Goal: Navigation & Orientation: Find specific page/section

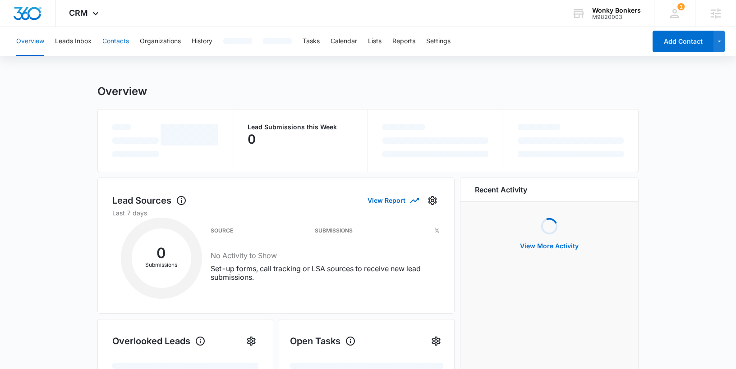
click at [122, 43] on button "Contacts" at bounding box center [115, 41] width 27 height 29
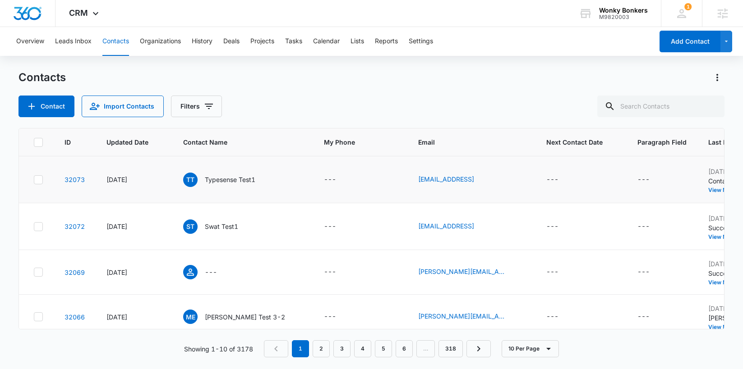
click at [119, 183] on td "[DATE]" at bounding box center [134, 180] width 77 height 47
click at [119, 185] on div "[DATE]" at bounding box center [133, 179] width 55 height 9
click at [285, 180] on td "TT Typesense Test1" at bounding box center [242, 180] width 141 height 47
click at [250, 185] on p "Typesense Test1" at bounding box center [230, 179] width 51 height 9
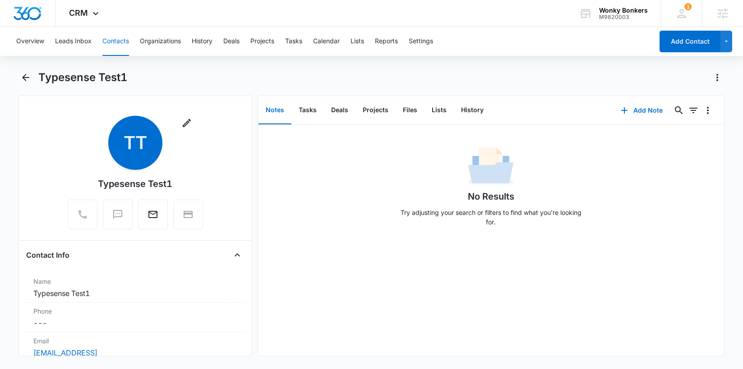
click at [281, 116] on button "Notes" at bounding box center [274, 111] width 33 height 28
click at [307, 113] on button "Tasks" at bounding box center [307, 111] width 32 height 28
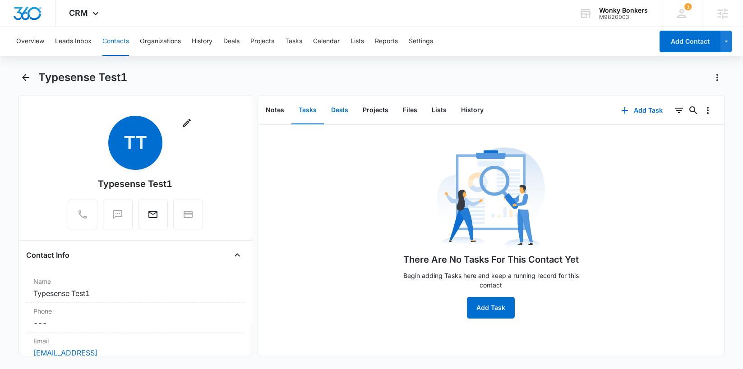
click at [338, 111] on button "Deals" at bounding box center [340, 111] width 32 height 28
click at [349, 110] on button "Deals" at bounding box center [340, 111] width 32 height 28
click at [14, 75] on main "Typesense Test1 Remove TT Typesense Test1 Contact Info Name Cancel Save Changes…" at bounding box center [371, 218] width 743 height 297
click at [25, 76] on icon "Back" at bounding box center [25, 77] width 11 height 11
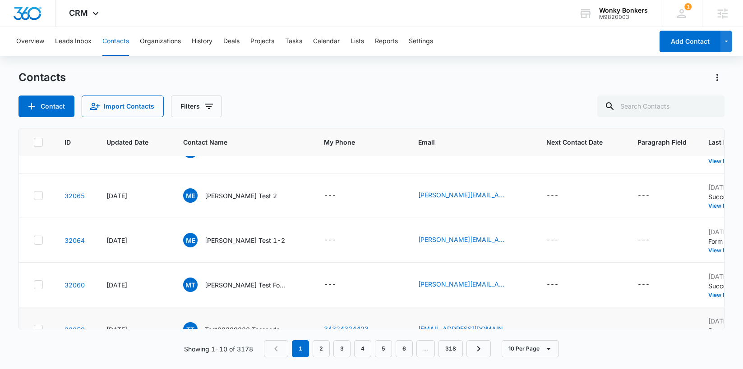
scroll to position [323, 0]
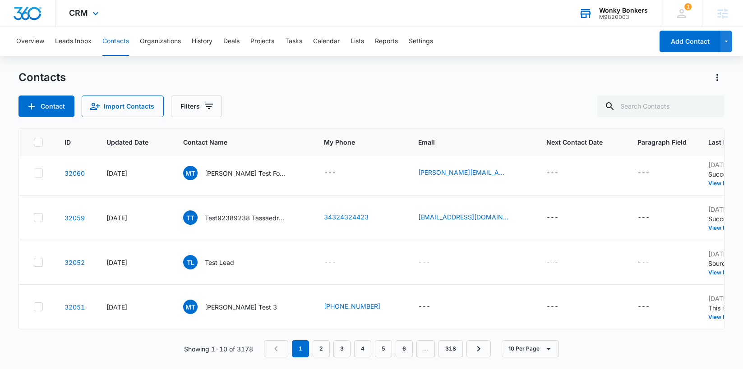
click at [609, 5] on div "Wonky Bonkers M9820003 Your Accounts View All" at bounding box center [613, 13] width 96 height 27
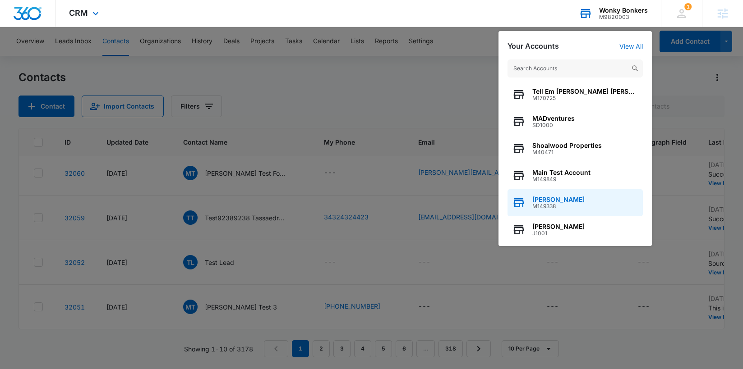
scroll to position [0, 0]
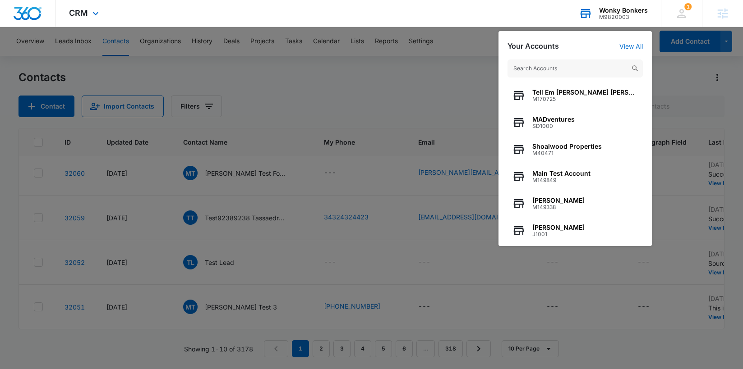
click at [566, 71] on input "text" at bounding box center [574, 69] width 135 height 18
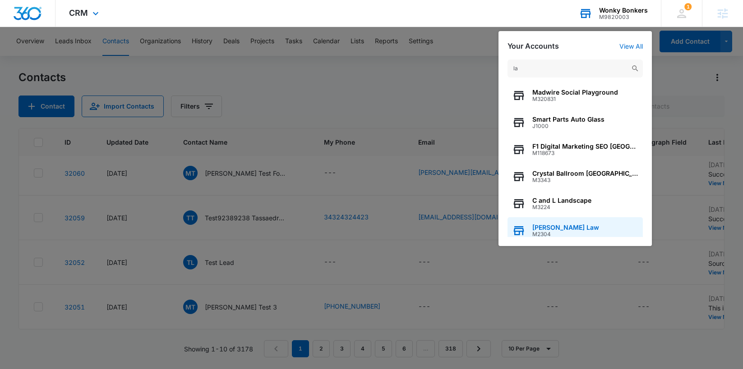
type input "la"
click at [567, 226] on span "[PERSON_NAME] Law" at bounding box center [565, 227] width 67 height 7
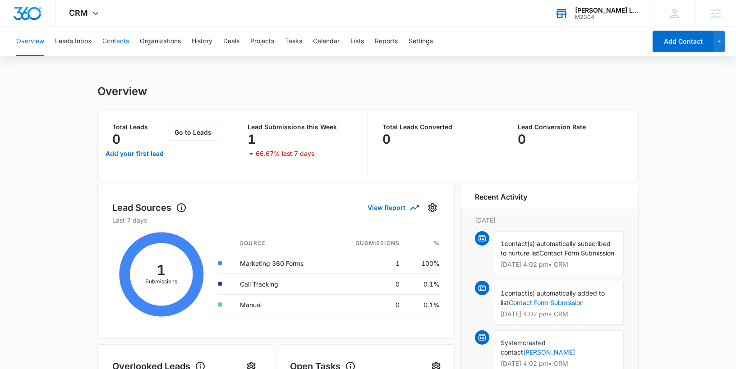
click at [119, 43] on button "Contacts" at bounding box center [115, 41] width 27 height 29
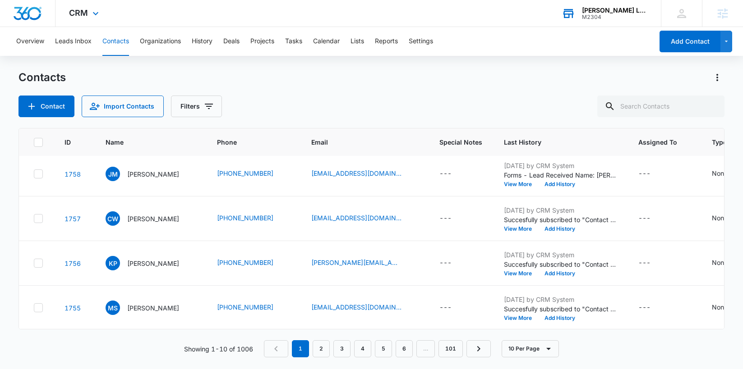
scroll to position [5, 0]
click at [158, 177] on p "[PERSON_NAME]" at bounding box center [153, 173] width 52 height 9
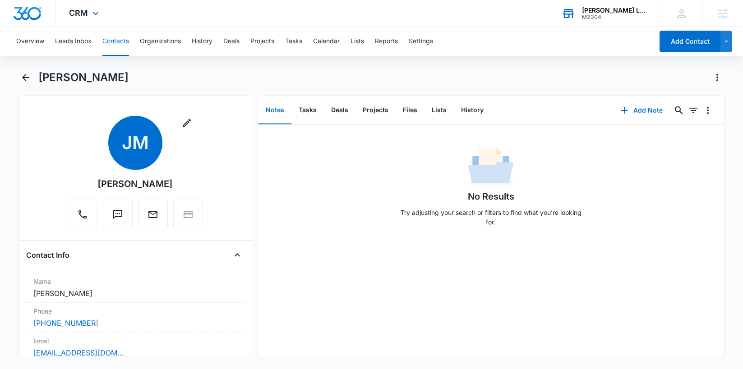
click at [42, 83] on h1 "[PERSON_NAME]" at bounding box center [83, 78] width 90 height 14
click at [28, 74] on icon "Back" at bounding box center [25, 77] width 11 height 11
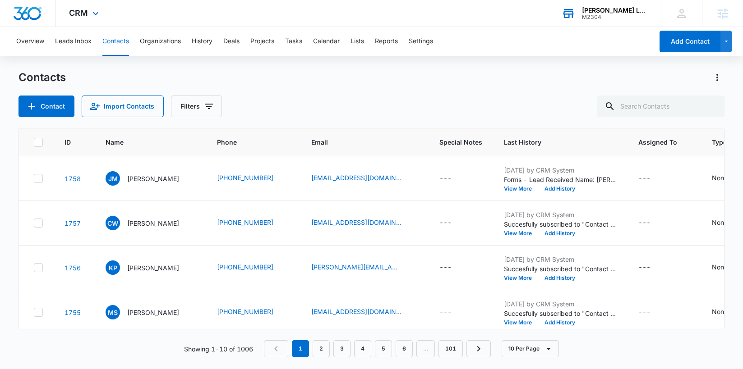
scroll to position [5, 0]
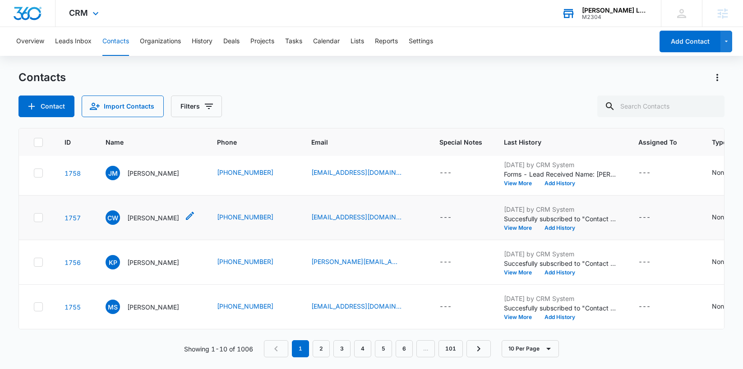
click at [152, 217] on p "[PERSON_NAME]" at bounding box center [153, 217] width 52 height 9
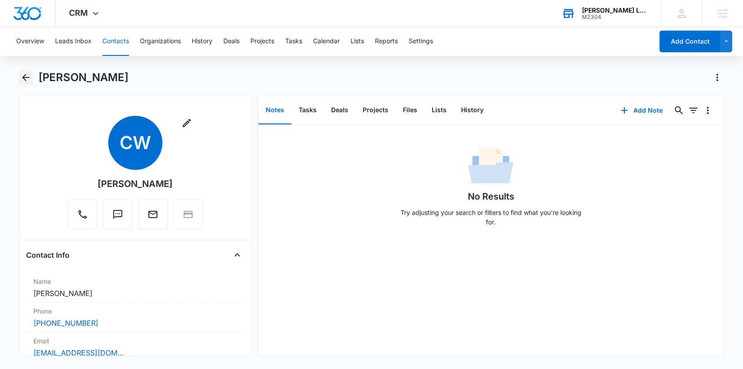
click at [20, 75] on icon "Back" at bounding box center [25, 77] width 11 height 11
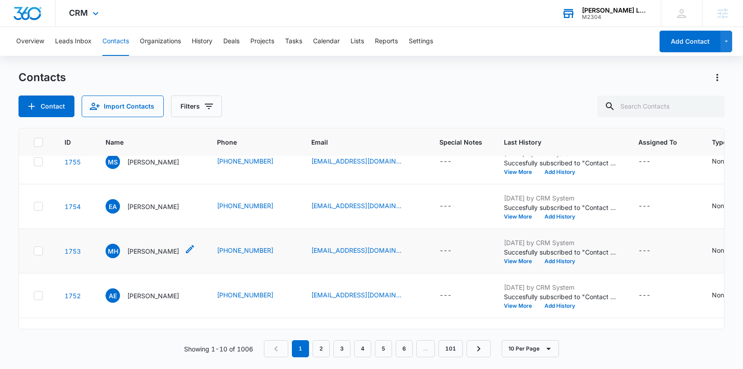
scroll to position [280, 0]
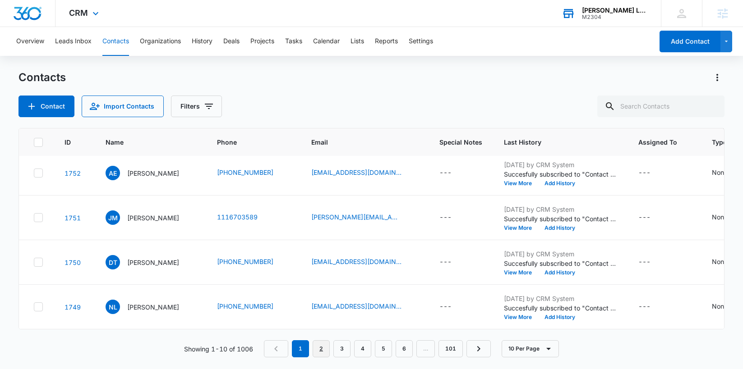
click at [320, 346] on link "2" at bounding box center [321, 349] width 17 height 17
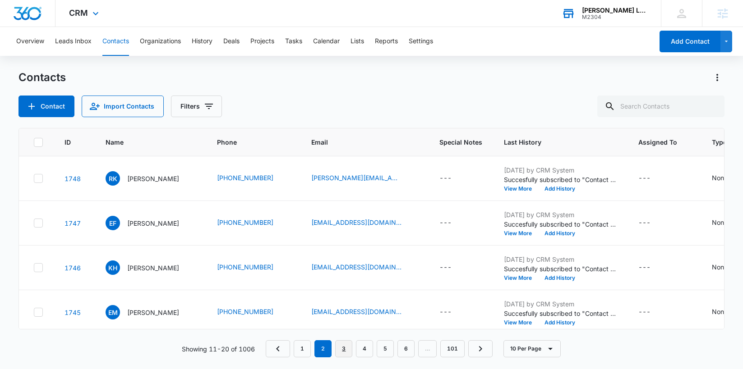
click at [347, 344] on link "3" at bounding box center [343, 349] width 17 height 17
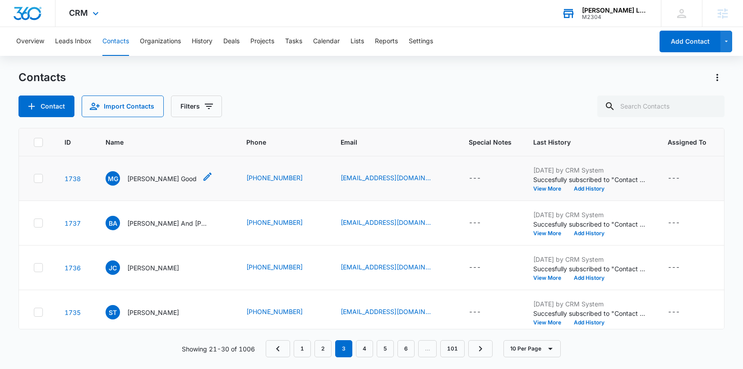
click at [143, 181] on p "[PERSON_NAME] Good" at bounding box center [161, 178] width 69 height 9
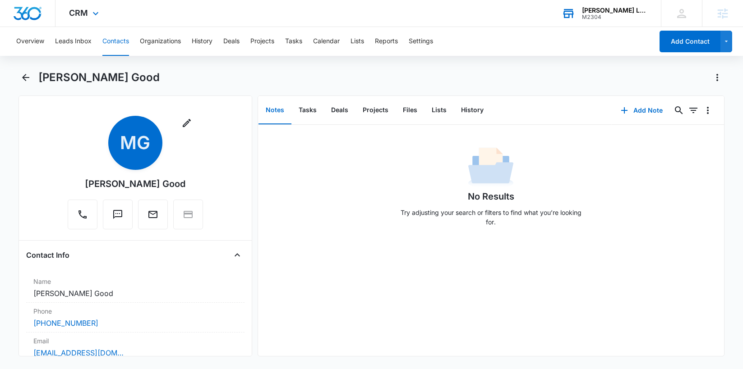
click at [277, 113] on button "Notes" at bounding box center [274, 111] width 33 height 28
click at [380, 212] on div "No Results Try adjusting your search or filters to find what you’re looking for." at bounding box center [491, 189] width 466 height 89
click at [298, 105] on button "Tasks" at bounding box center [307, 111] width 32 height 28
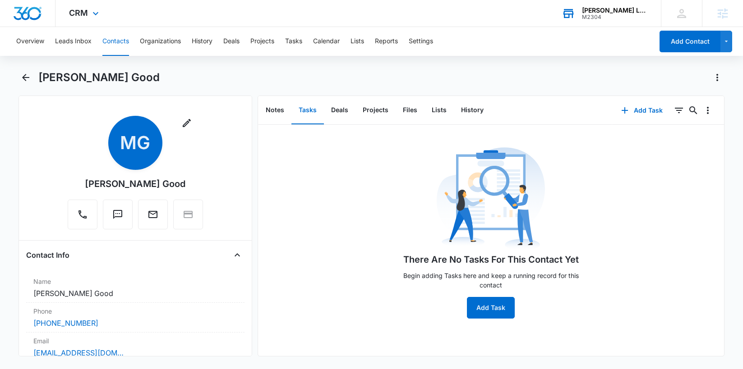
click at [303, 109] on button "Tasks" at bounding box center [307, 111] width 32 height 28
click at [342, 106] on button "Deals" at bounding box center [340, 111] width 32 height 28
click at [373, 110] on button "Projects" at bounding box center [375, 111] width 40 height 28
click at [374, 111] on button "Projects" at bounding box center [375, 111] width 40 height 28
click at [339, 111] on button "Deals" at bounding box center [340, 111] width 32 height 28
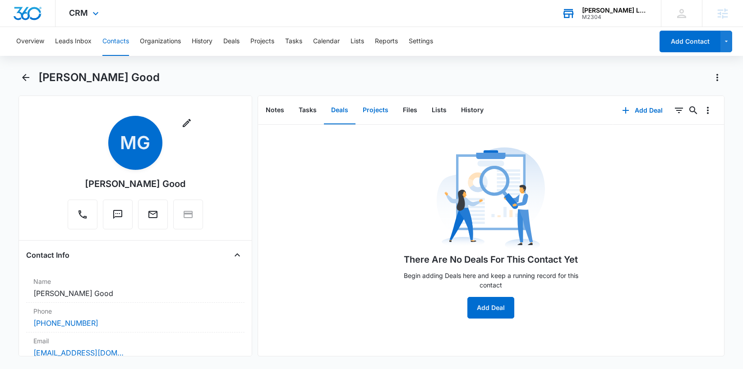
click at [372, 110] on button "Projects" at bounding box center [375, 111] width 40 height 28
click at [396, 108] on button "Files" at bounding box center [410, 111] width 29 height 28
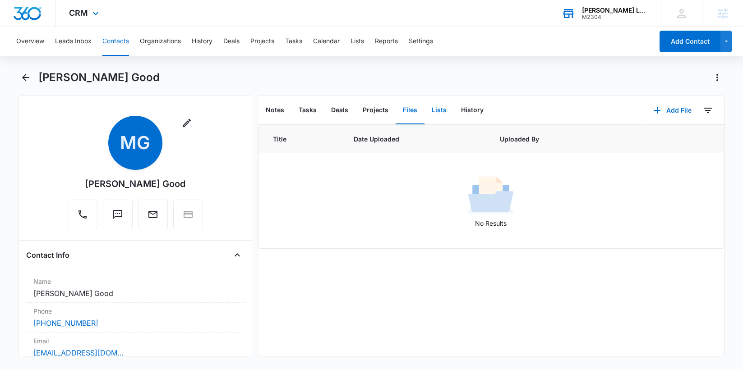
click at [438, 111] on button "Lists" at bounding box center [438, 111] width 29 height 28
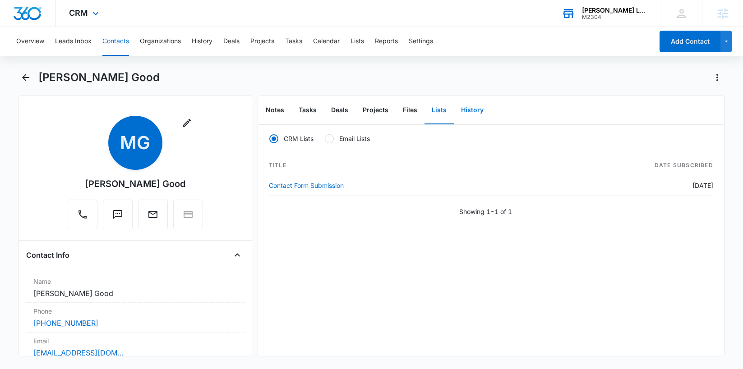
click at [468, 108] on button "History" at bounding box center [472, 111] width 37 height 28
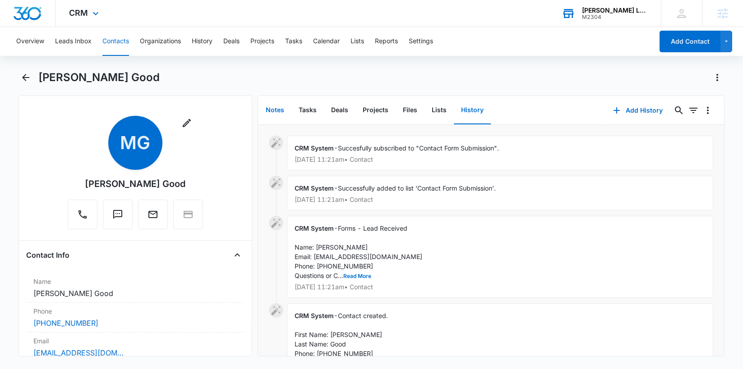
click at [272, 107] on button "Notes" at bounding box center [274, 111] width 33 height 28
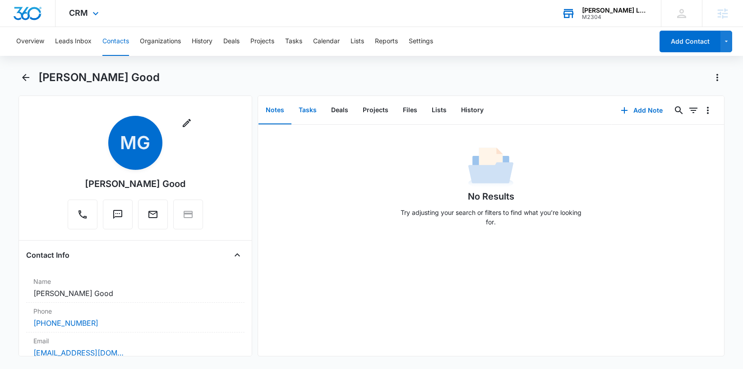
click at [302, 111] on button "Tasks" at bounding box center [307, 111] width 32 height 28
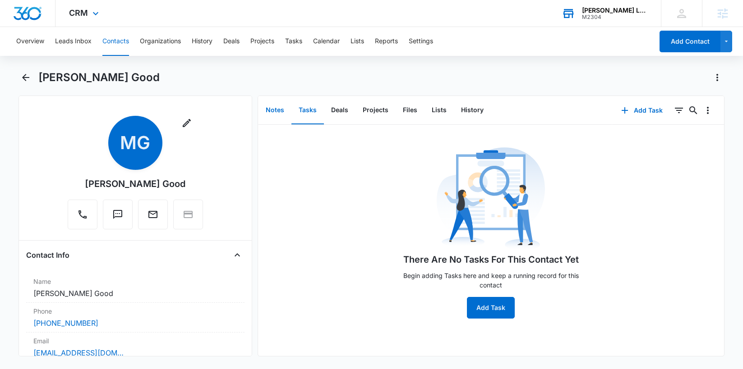
click at [272, 109] on button "Notes" at bounding box center [274, 111] width 33 height 28
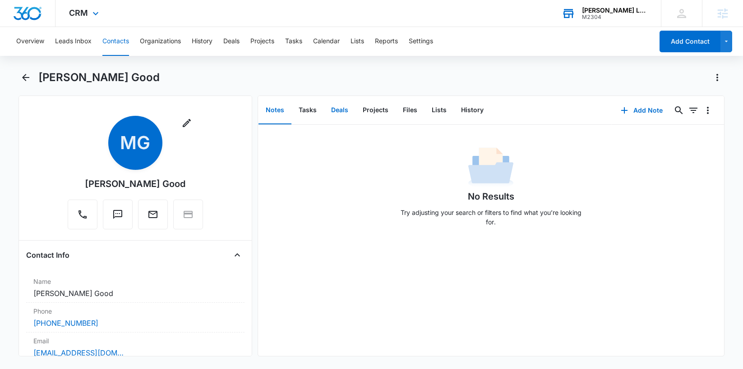
click at [337, 107] on button "Deals" at bounding box center [340, 111] width 32 height 28
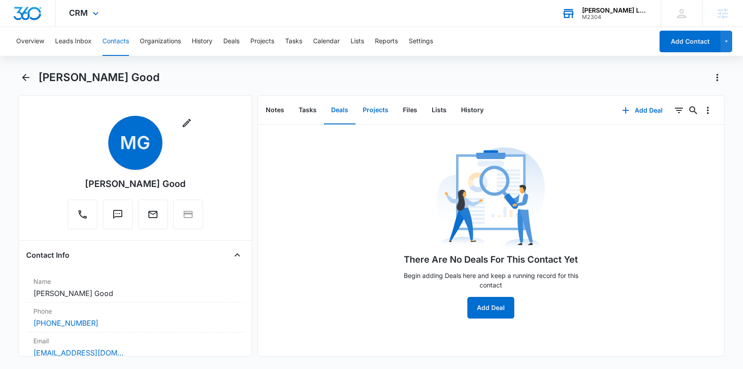
click at [370, 109] on button "Projects" at bounding box center [375, 111] width 40 height 28
click at [401, 110] on button "Files" at bounding box center [410, 111] width 29 height 28
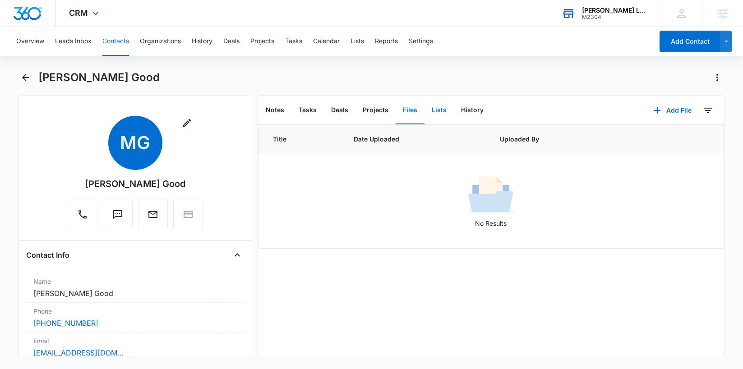
click at [435, 111] on button "Lists" at bounding box center [438, 111] width 29 height 28
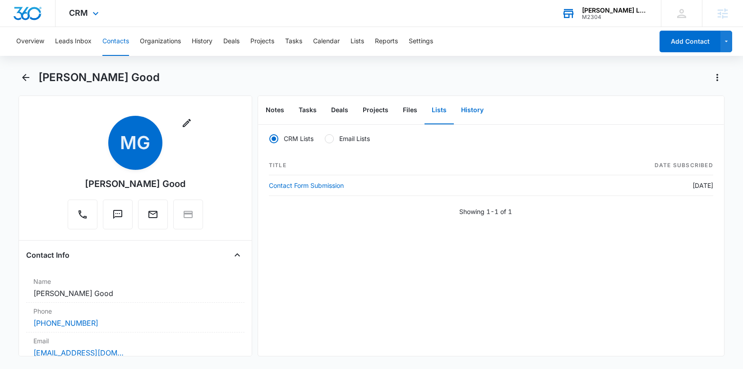
click at [457, 112] on button "History" at bounding box center [472, 111] width 37 height 28
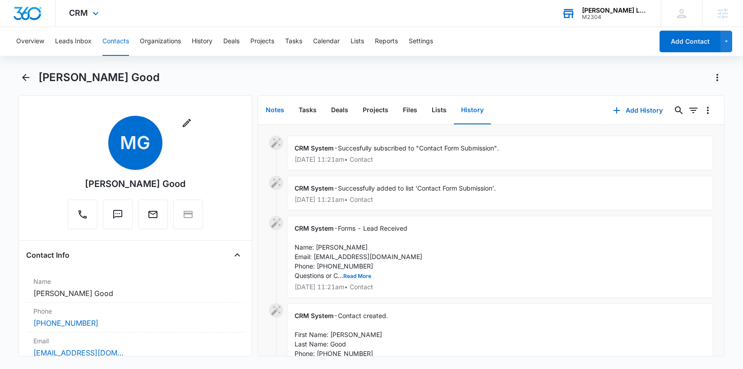
click at [278, 111] on button "Notes" at bounding box center [274, 111] width 33 height 28
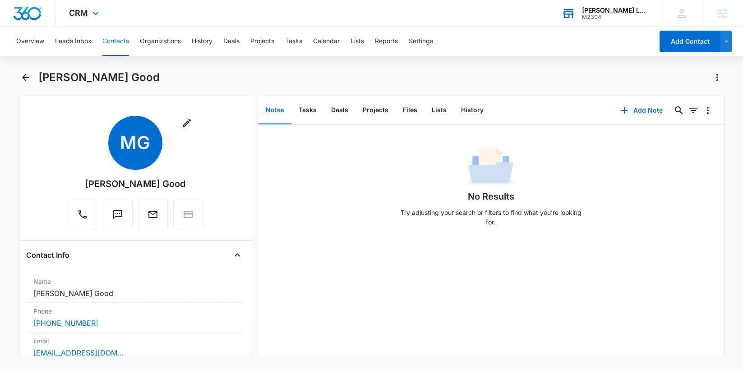
click at [293, 92] on div "[PERSON_NAME] Good" at bounding box center [371, 82] width 706 height 25
click at [304, 107] on button "Tasks" at bounding box center [307, 111] width 32 height 28
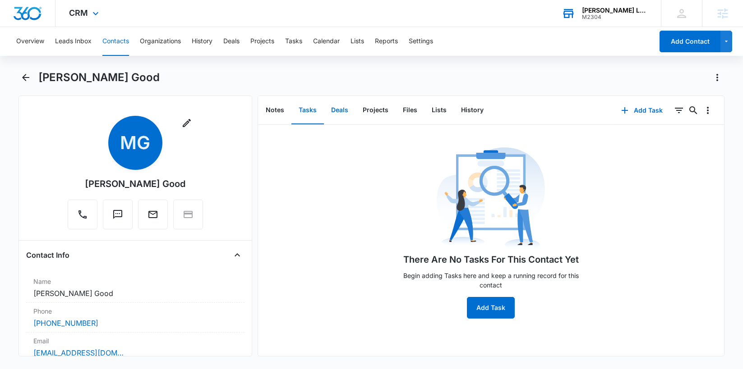
click at [336, 110] on button "Deals" at bounding box center [340, 111] width 32 height 28
drag, startPoint x: 293, startPoint y: 111, endPoint x: 282, endPoint y: 111, distance: 10.4
click at [293, 111] on button "Tasks" at bounding box center [307, 111] width 32 height 28
click at [276, 110] on button "Notes" at bounding box center [274, 111] width 33 height 28
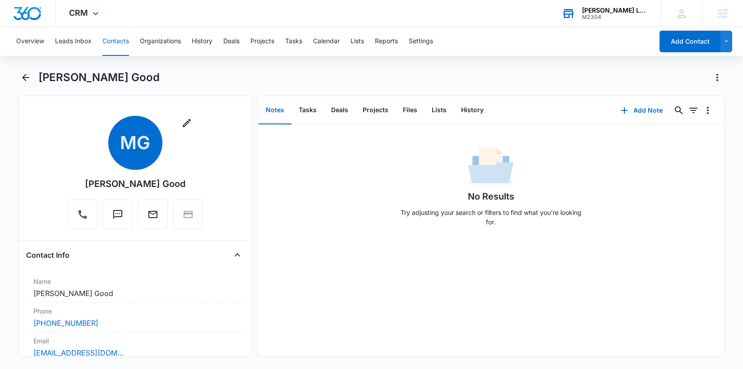
click at [42, 91] on div "[PERSON_NAME] Good" at bounding box center [371, 82] width 706 height 25
click at [29, 79] on icon "Back" at bounding box center [25, 77] width 11 height 11
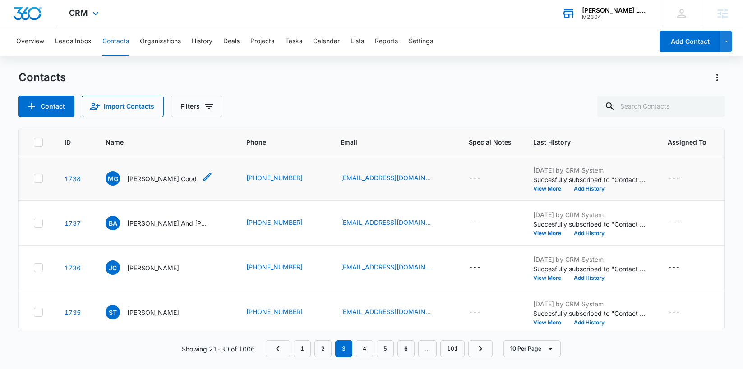
click at [139, 180] on p "[PERSON_NAME] Good" at bounding box center [161, 178] width 69 height 9
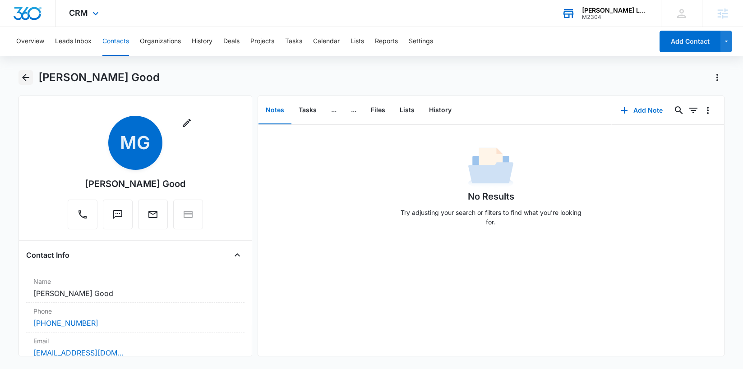
click at [23, 70] on button "Back" at bounding box center [25, 77] width 14 height 14
